Goal: Find contact information: Find contact information

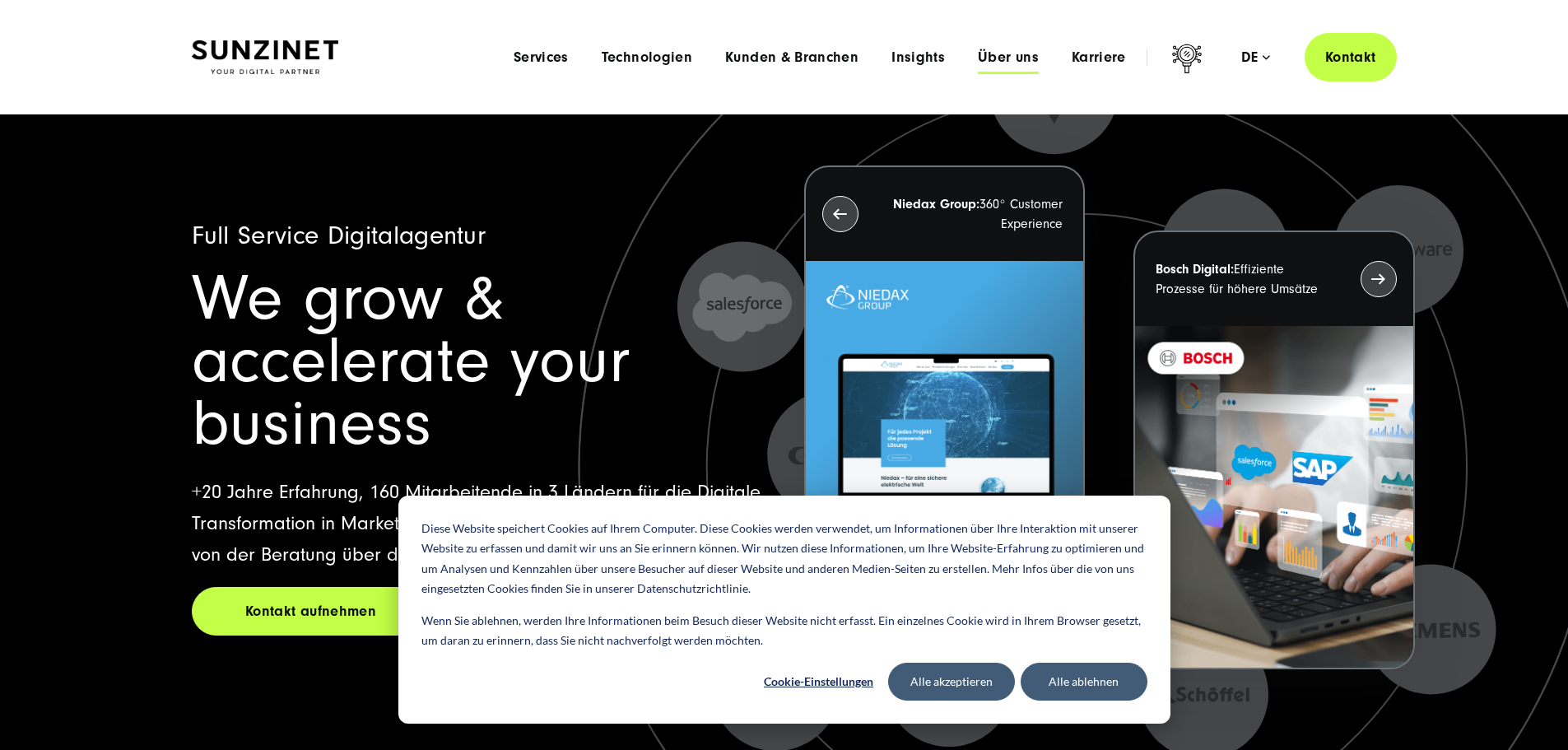
click at [977, 58] on span "Über uns" at bounding box center [1007, 58] width 61 height 17
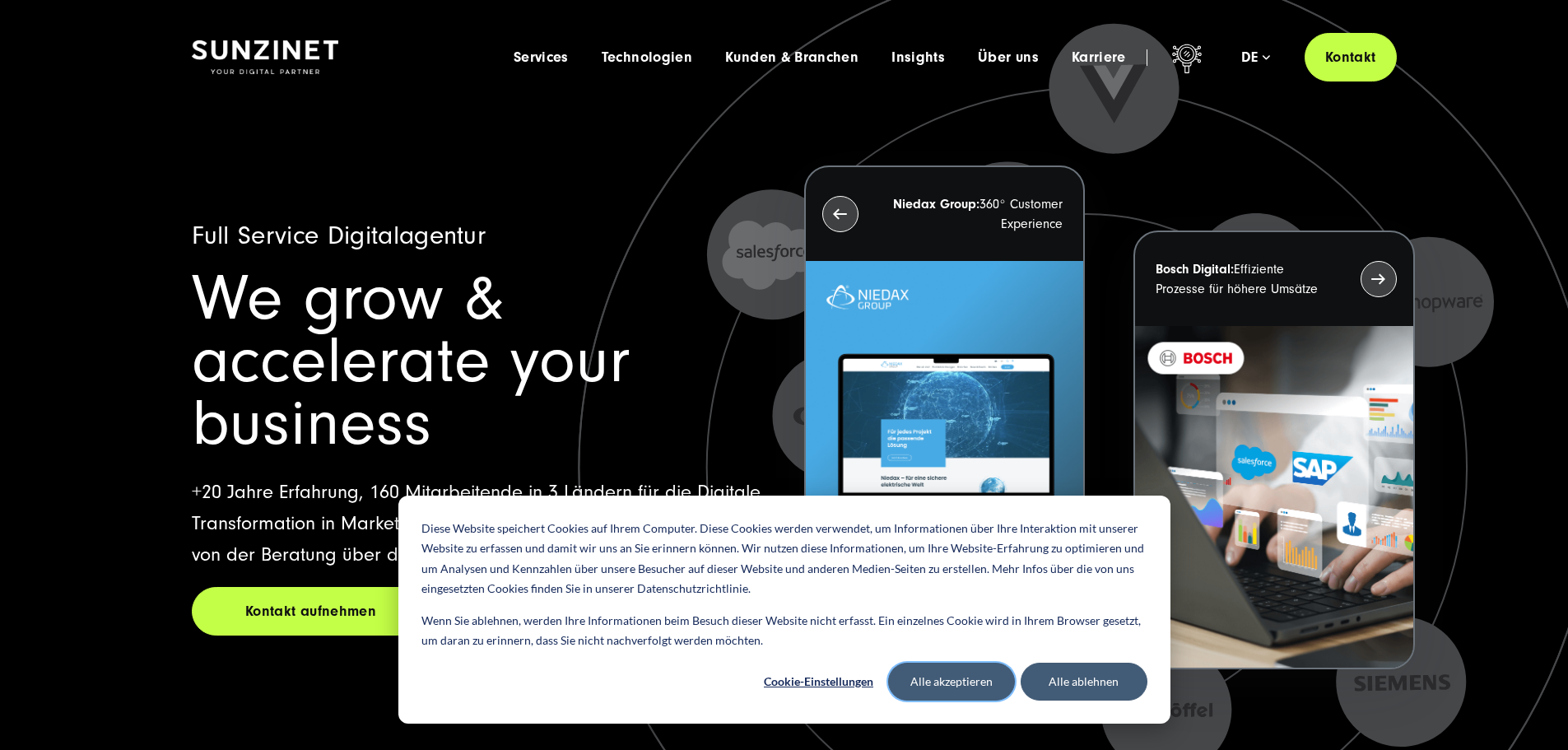
click at [949, 688] on button "Alle akzeptieren" at bounding box center [951, 681] width 127 height 38
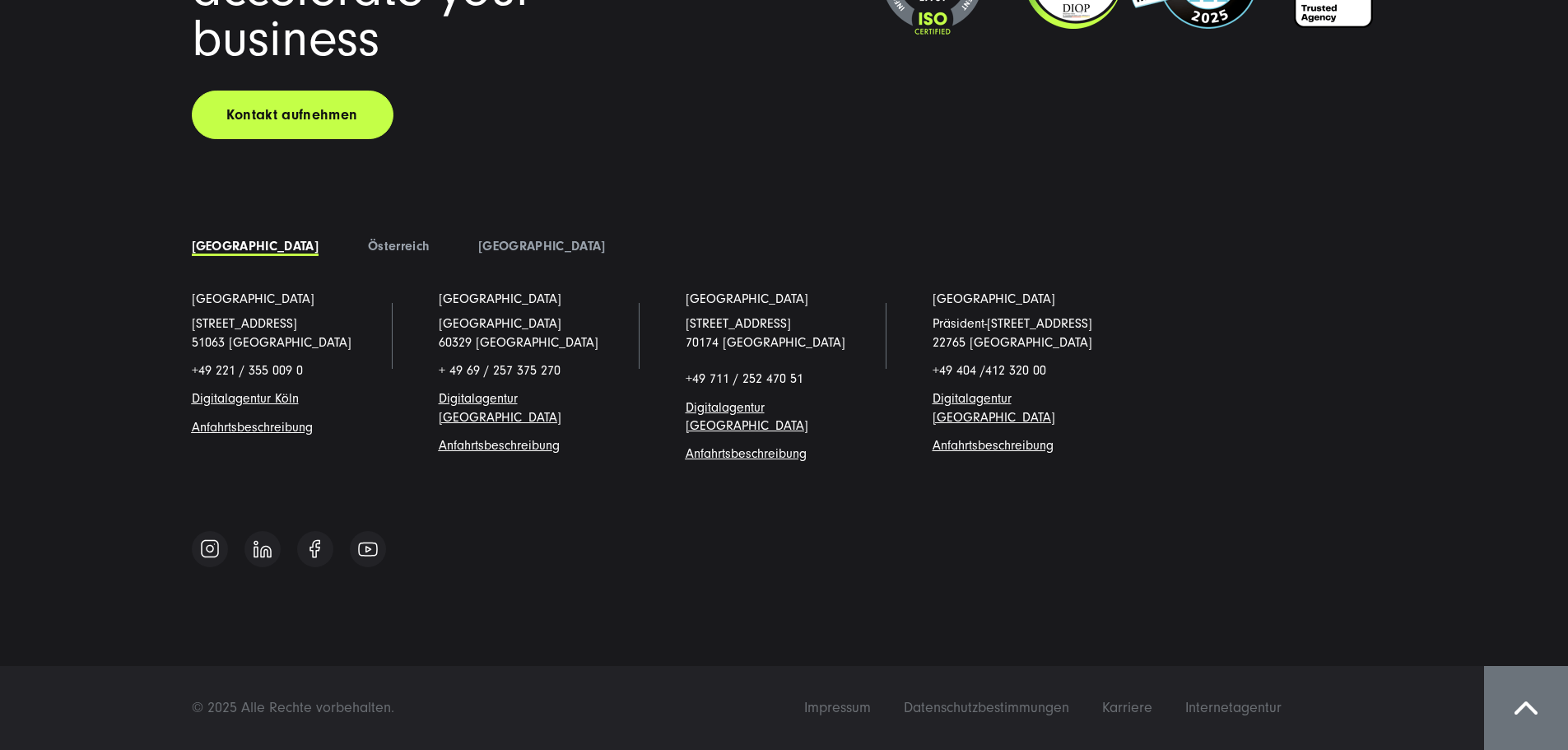
scroll to position [14595, 0]
click at [870, 704] on span "Impressum" at bounding box center [837, 707] width 66 height 17
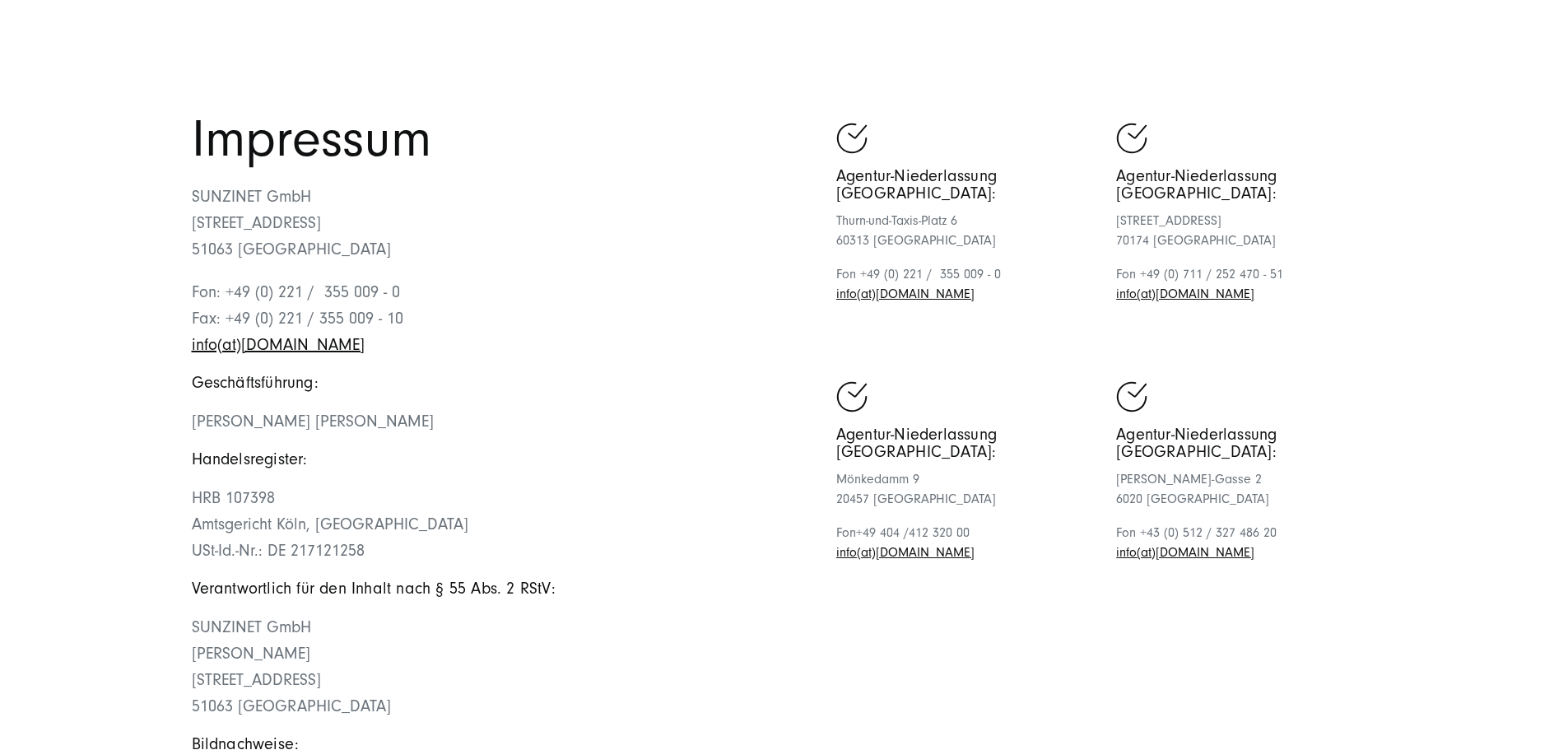
scroll to position [92, 0]
drag, startPoint x: 340, startPoint y: 292, endPoint x: 186, endPoint y: 293, distance: 154.0
click at [186, 293] on div "Impressum SUNZINET GmbH [STREET_ADDRESS][GEOGRAPHIC_DATA]: +49 (0) 221 / 355 00…" at bounding box center [784, 462] width 1251 height 698
copy p "SUNZINET GmbH"
drag, startPoint x: 503, startPoint y: 557, endPoint x: 197, endPoint y: 559, distance: 306.0
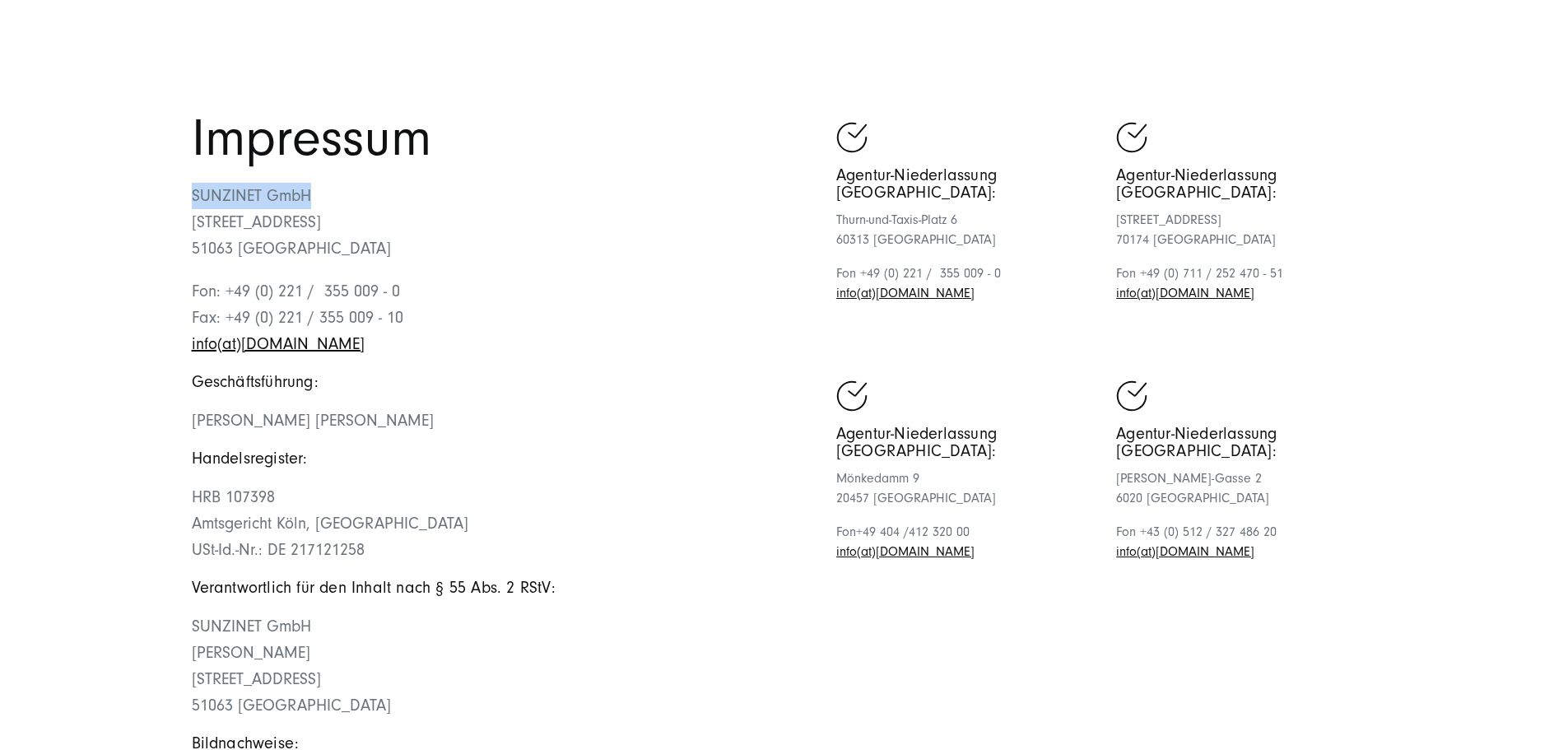
click at [197, 434] on p "Georges D.M. Wolff, Theresa Gruhler" at bounding box center [488, 421] width 592 height 27
copy span "Georges D.M. Wolff, Theresa Gruhler"
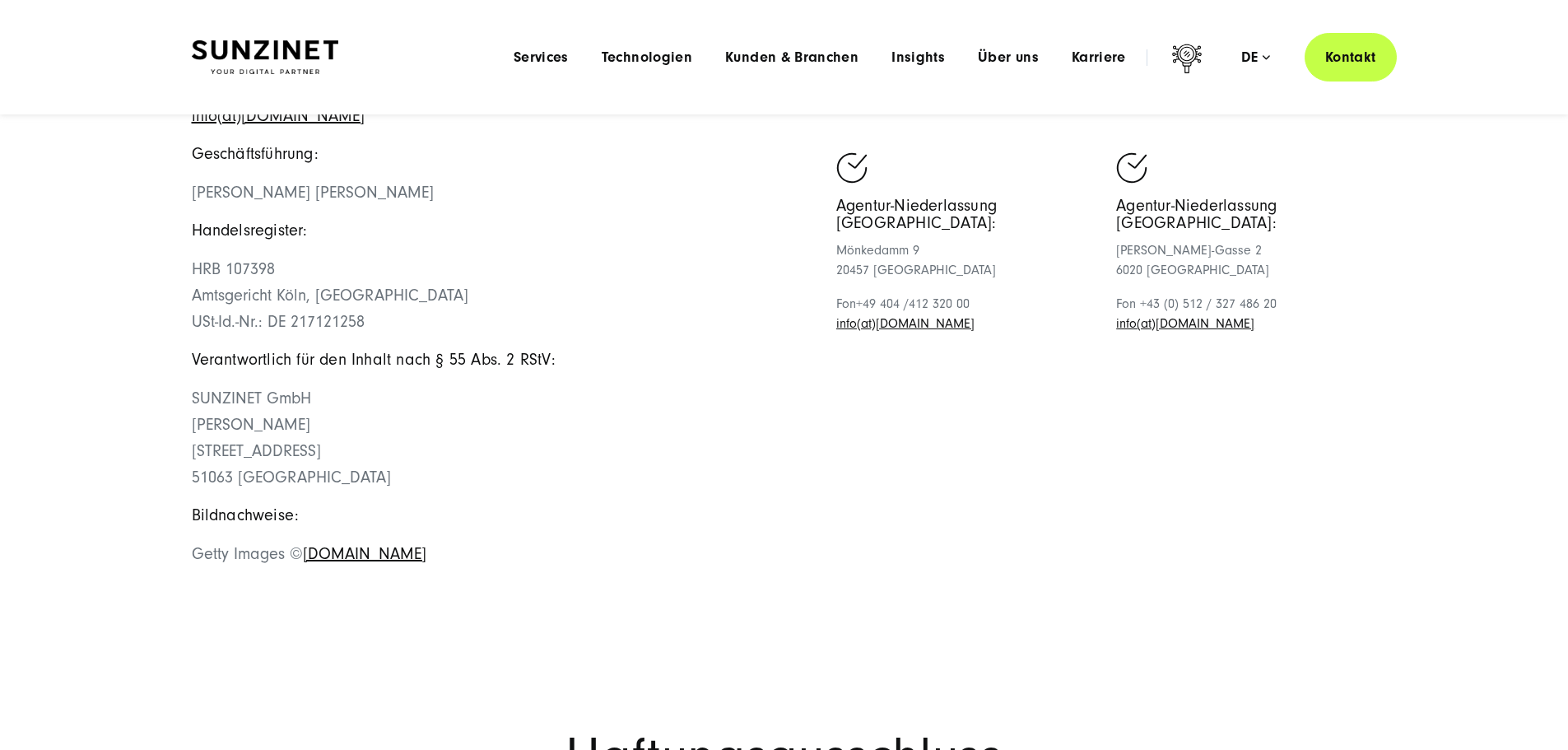
scroll to position [0, 0]
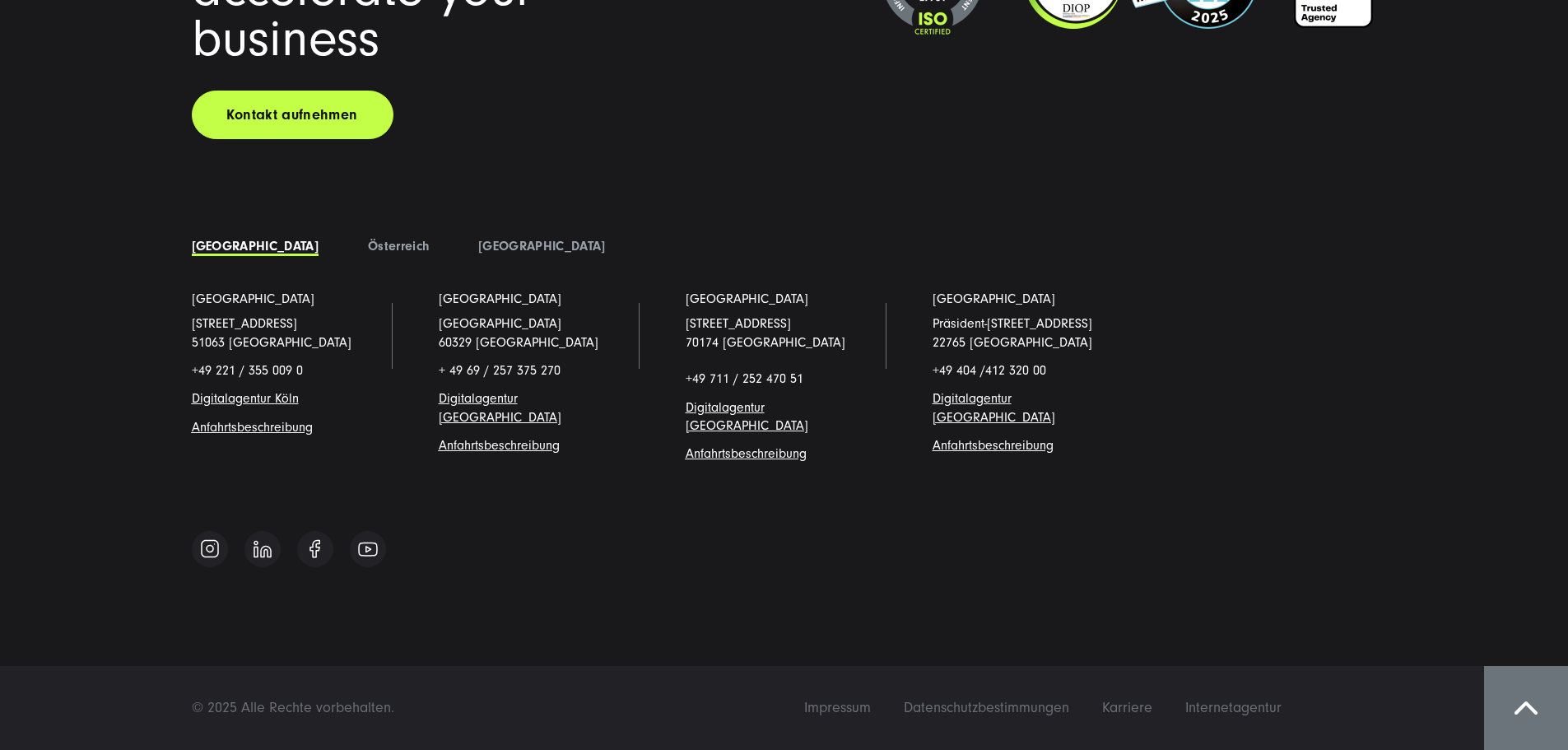
scroll to position [14595, 0]
click at [309, 552] on link at bounding box center [315, 549] width 37 height 37
